Goal: Task Accomplishment & Management: Use online tool/utility

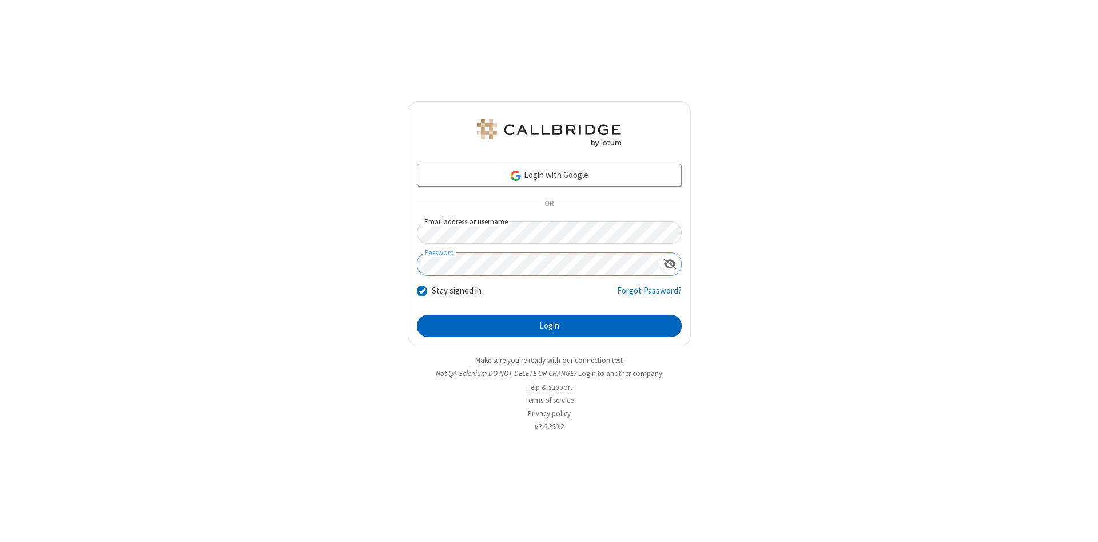
click at [549, 326] on button "Login" at bounding box center [549, 326] width 265 height 23
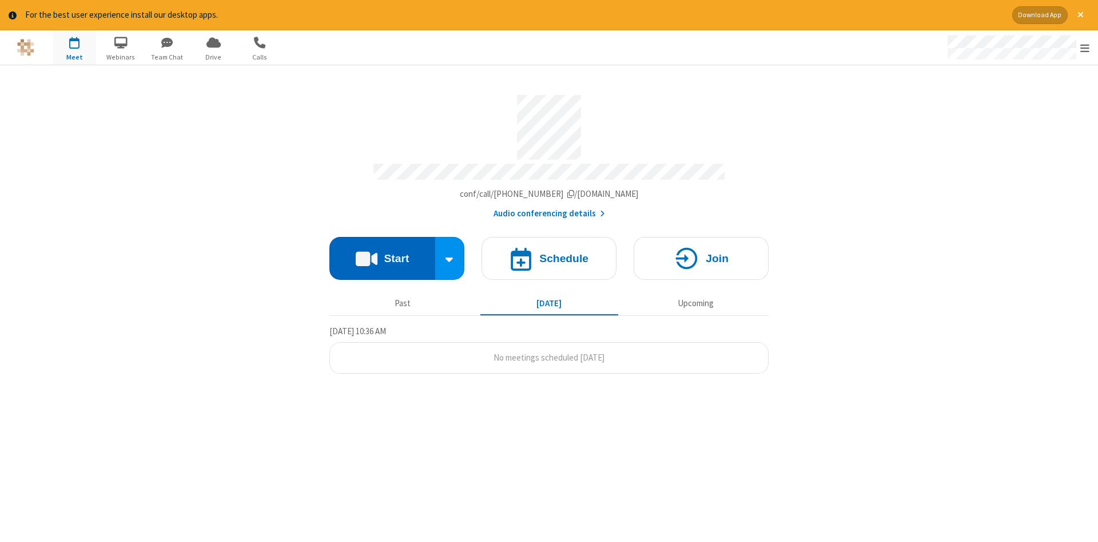
click at [382, 254] on button "Start" at bounding box center [382, 258] width 106 height 43
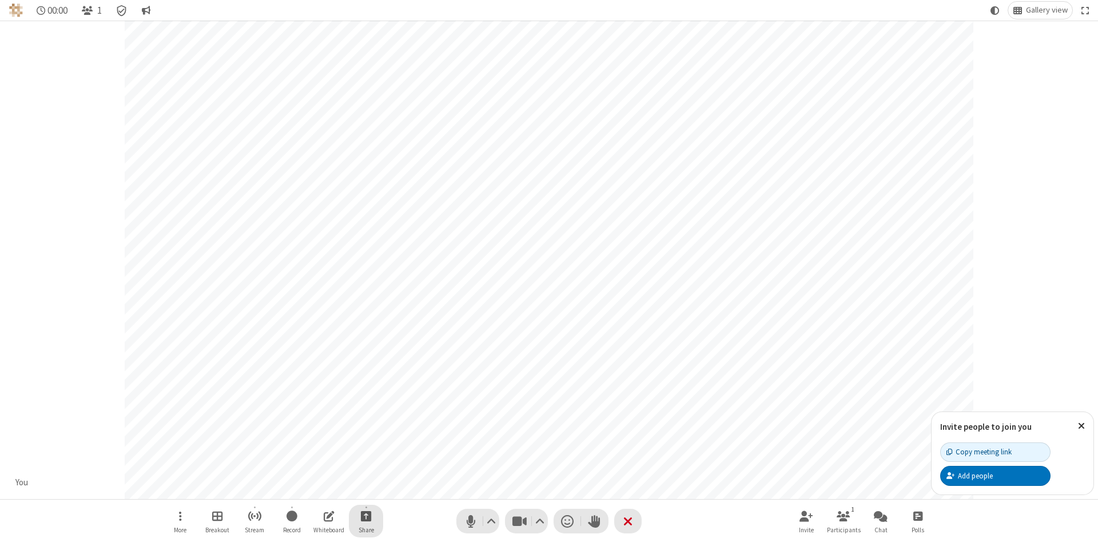
click at [365, 515] on span "Start sharing" at bounding box center [366, 515] width 11 height 14
click at [320, 488] on span "Share my screen" at bounding box center [319, 489] width 13 height 10
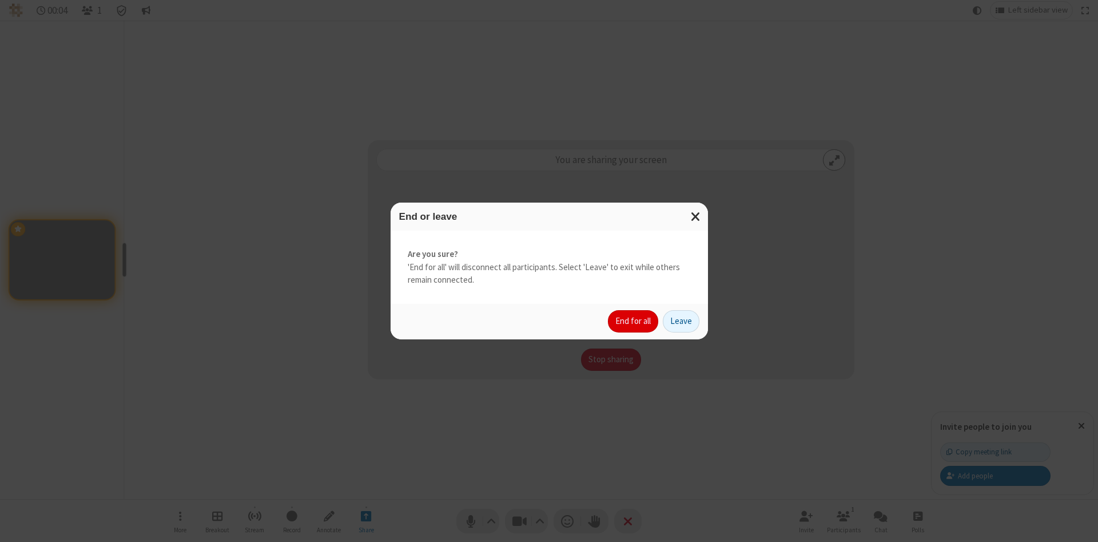
click at [634, 321] on button "End for all" at bounding box center [633, 321] width 50 height 23
